Goal: Register for event/course

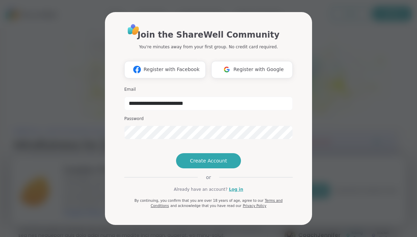
click at [205, 164] on span "Create Account" at bounding box center [208, 160] width 37 height 7
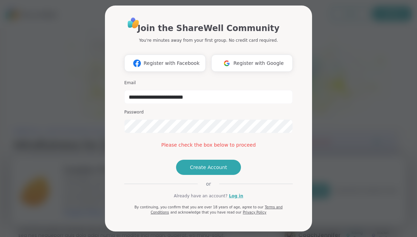
click at [209, 175] on button "Create Account" at bounding box center [208, 167] width 65 height 15
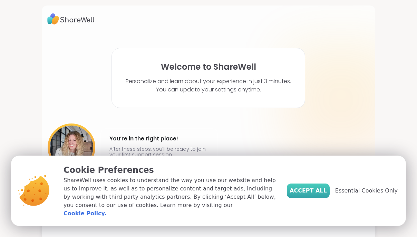
click at [305, 195] on span "Accept All" at bounding box center [308, 191] width 37 height 8
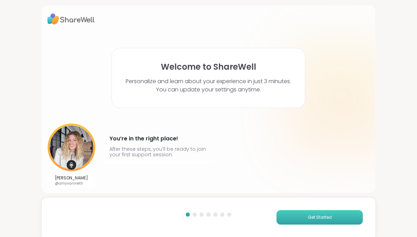
click at [291, 214] on button "Get Started" at bounding box center [320, 217] width 86 height 15
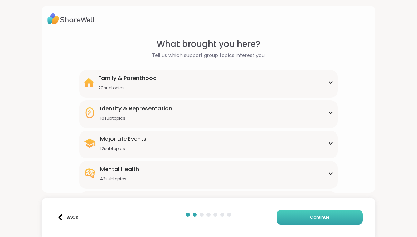
click at [323, 219] on span "Continue" at bounding box center [319, 217] width 19 height 6
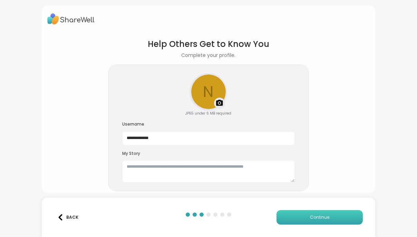
click at [323, 219] on span "Continue" at bounding box center [319, 217] width 19 height 6
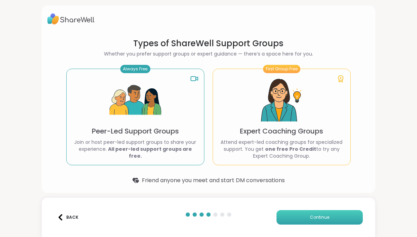
click at [323, 219] on span "Continue" at bounding box center [319, 217] width 19 height 6
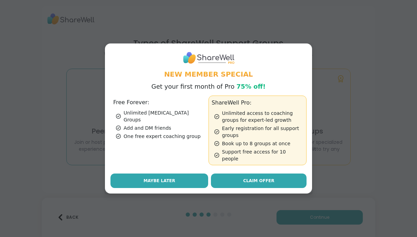
click at [177, 175] on button "Maybe Later" at bounding box center [160, 181] width 98 height 15
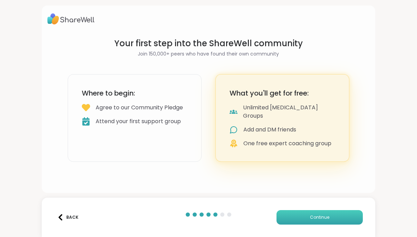
click at [308, 219] on button "Continue" at bounding box center [320, 217] width 86 height 15
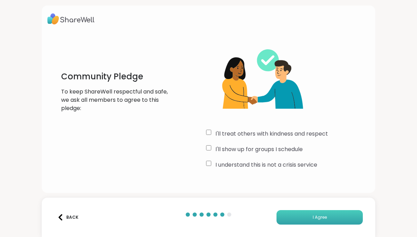
click at [294, 222] on button "I Agree" at bounding box center [320, 217] width 86 height 15
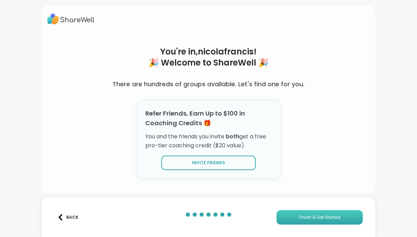
click at [321, 221] on button "Finish & Get Started" at bounding box center [320, 217] width 86 height 15
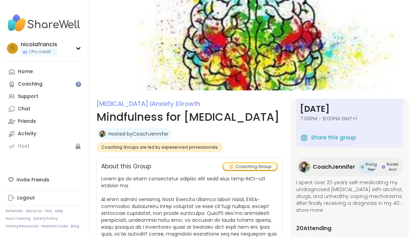
click at [239, 166] on div "Coaching Group" at bounding box center [250, 166] width 54 height 7
click at [229, 167] on icon at bounding box center [231, 166] width 5 height 5
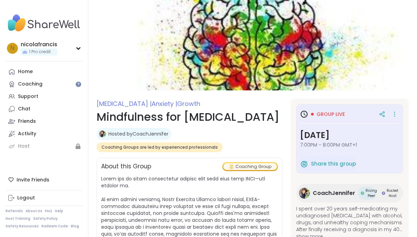
click at [317, 113] on span "Group live" at bounding box center [331, 114] width 28 height 7
click at [334, 117] on span "Group live" at bounding box center [331, 114] width 28 height 7
click at [324, 114] on span "Group live" at bounding box center [331, 114] width 28 height 7
click at [41, 52] on span "1 Pro credit" at bounding box center [40, 52] width 22 height 6
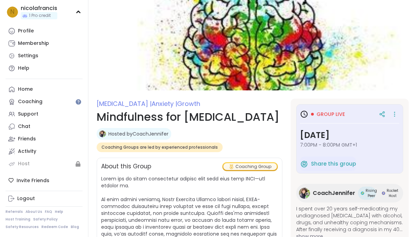
scroll to position [47, 0]
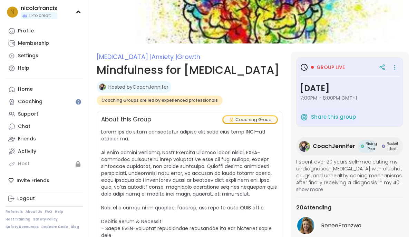
click at [237, 119] on div "Coaching Group" at bounding box center [250, 119] width 54 height 7
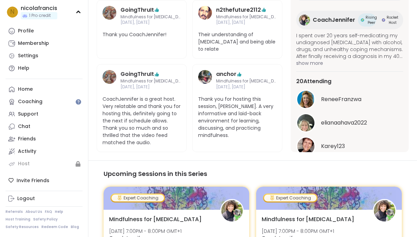
scroll to position [743, 0]
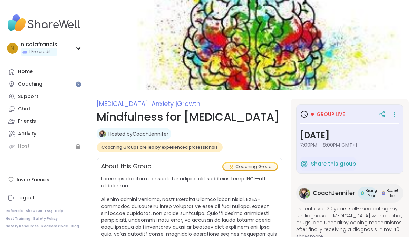
click at [153, 148] on span "Coaching Groups are led by experienced professionals" at bounding box center [160, 148] width 116 height 6
click at [38, 73] on link "Home" at bounding box center [44, 72] width 77 height 12
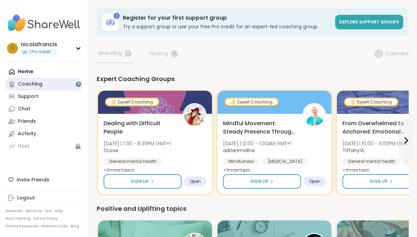
click at [35, 83] on div "Coaching" at bounding box center [30, 84] width 25 height 7
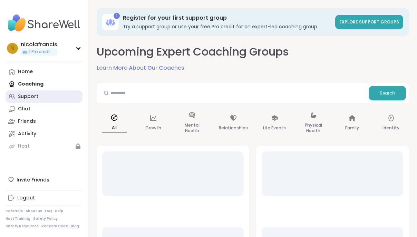
click at [34, 99] on div "Support" at bounding box center [28, 96] width 20 height 7
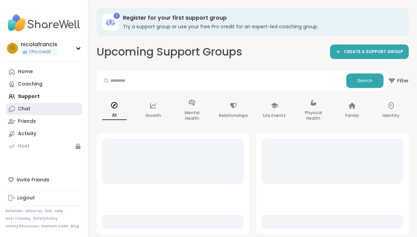
click at [31, 108] on link "Chat" at bounding box center [44, 109] width 77 height 12
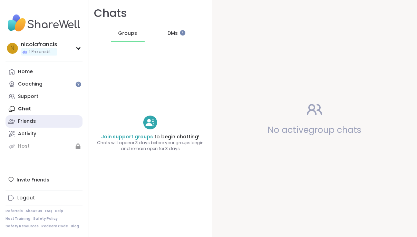
click at [29, 122] on div "Friends" at bounding box center [27, 121] width 18 height 7
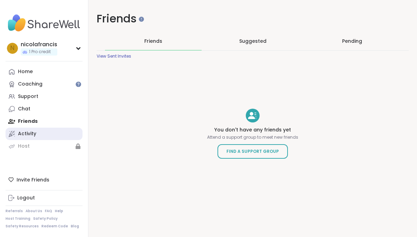
click at [27, 138] on link "Activity" at bounding box center [44, 134] width 77 height 12
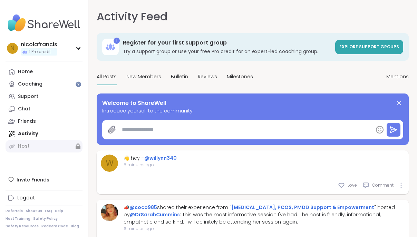
click at [36, 145] on link "Host" at bounding box center [44, 146] width 77 height 12
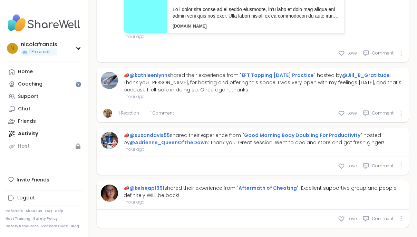
scroll to position [549, 0]
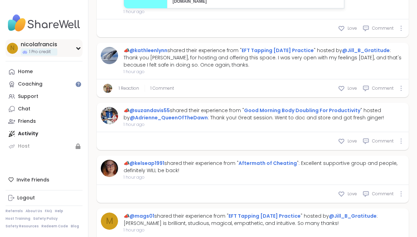
click at [76, 48] on icon at bounding box center [79, 48] width 6 height 3
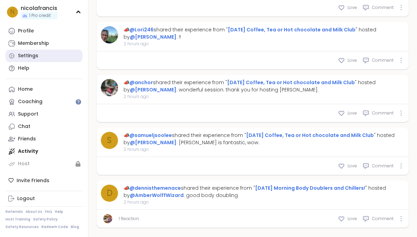
scroll to position [1089, 0]
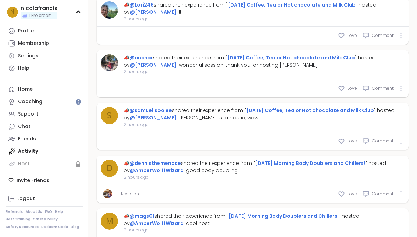
type textarea "*"
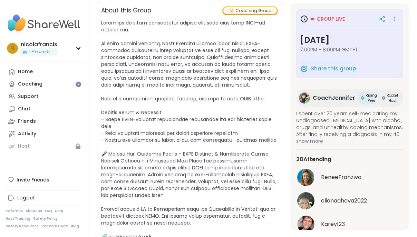
scroll to position [157, 0]
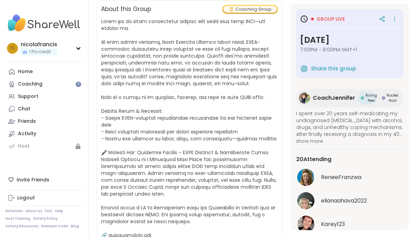
click at [104, 159] on span at bounding box center [189, 132] width 176 height 228
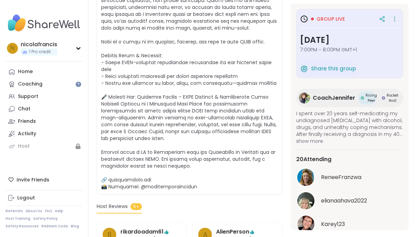
scroll to position [6, 0]
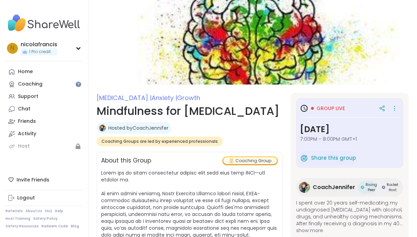
click at [134, 130] on link "Hosted by CoachJennifer" at bounding box center [138, 128] width 60 height 7
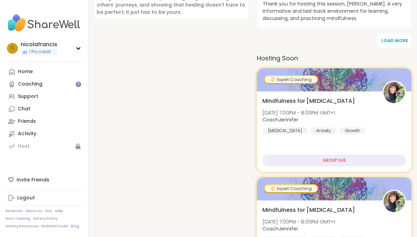
scroll to position [473, 0]
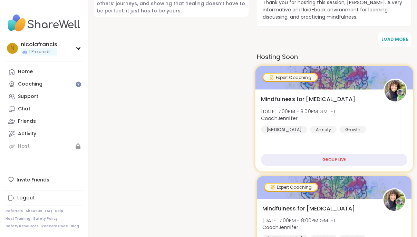
click at [325, 154] on div "GROUP LIVE" at bounding box center [334, 160] width 146 height 12
click at [293, 66] on div at bounding box center [335, 77] width 158 height 23
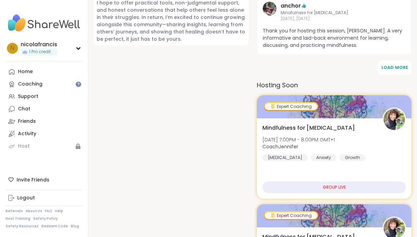
scroll to position [0, 0]
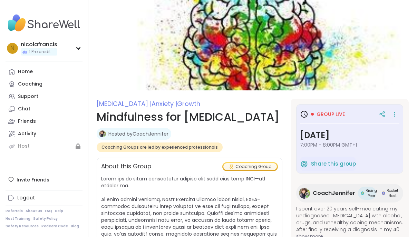
click at [132, 136] on link "Hosted by CoachJennifer" at bounding box center [138, 134] width 60 height 7
